Goal: Transaction & Acquisition: Book appointment/travel/reservation

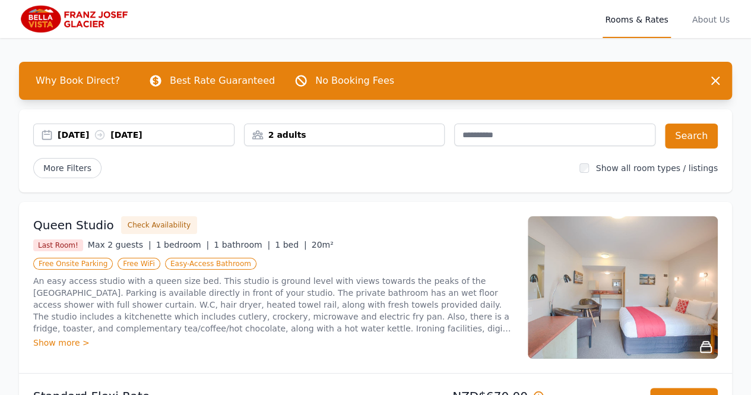
click at [363, 125] on div "2 adults" at bounding box center [344, 135] width 201 height 23
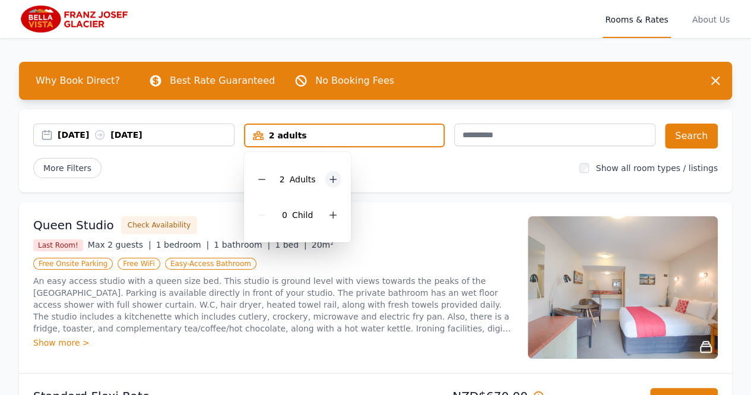
click at [336, 176] on icon at bounding box center [333, 180] width 10 height 10
click at [330, 217] on icon at bounding box center [333, 215] width 10 height 10
click at [330, 216] on icon at bounding box center [333, 215] width 10 height 10
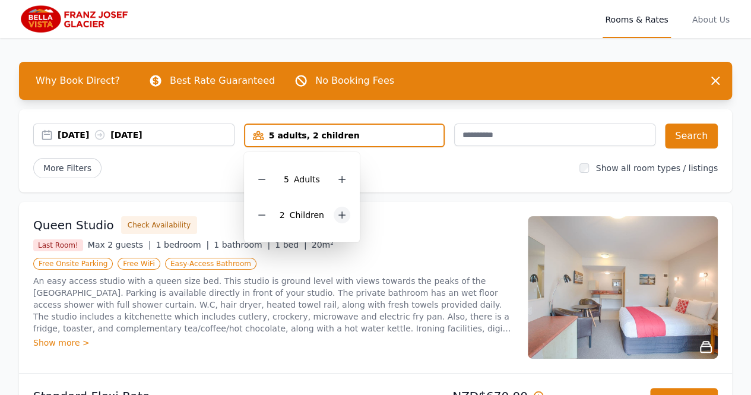
click at [330, 216] on div "2 Child ren" at bounding box center [302, 215] width 97 height 36
click at [339, 213] on icon at bounding box center [342, 215] width 10 height 10
click at [424, 208] on div "Queen Studio Check Availability Last Room! Max 2 guests | 1 bedroom | 1 bathroo…" at bounding box center [375, 287] width 713 height 171
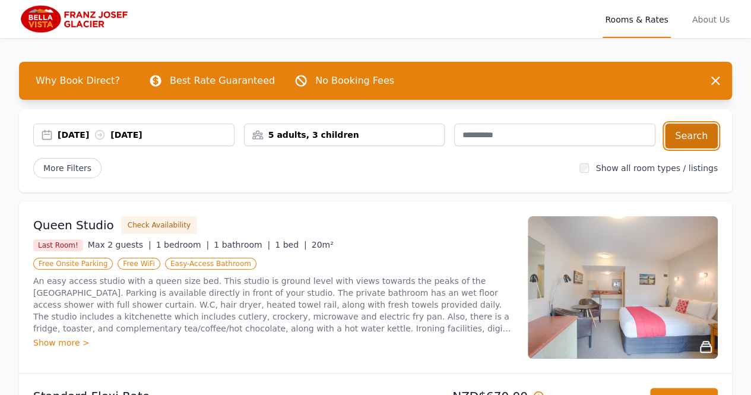
click at [700, 134] on button "Search" at bounding box center [691, 136] width 53 height 25
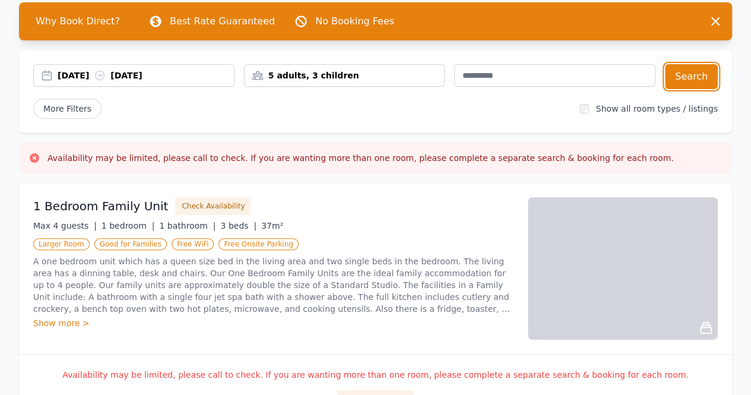
scroll to position [119, 0]
